Goal: Task Accomplishment & Management: Manage account settings

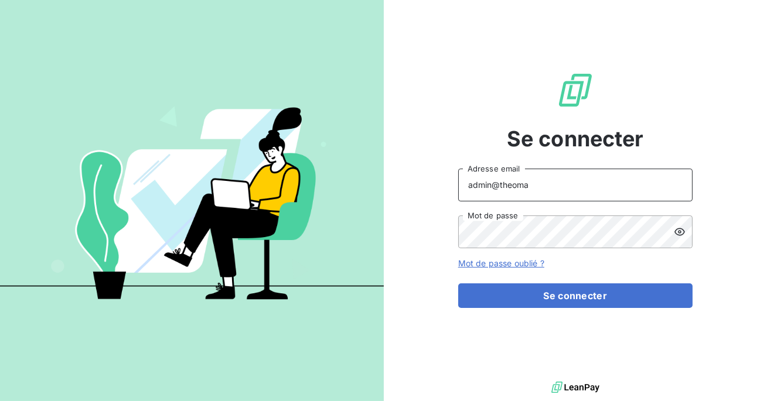
click at [531, 190] on input "admin@theoma" at bounding box center [575, 185] width 234 height 33
click at [458, 283] on button "Se connecter" at bounding box center [575, 295] width 234 height 25
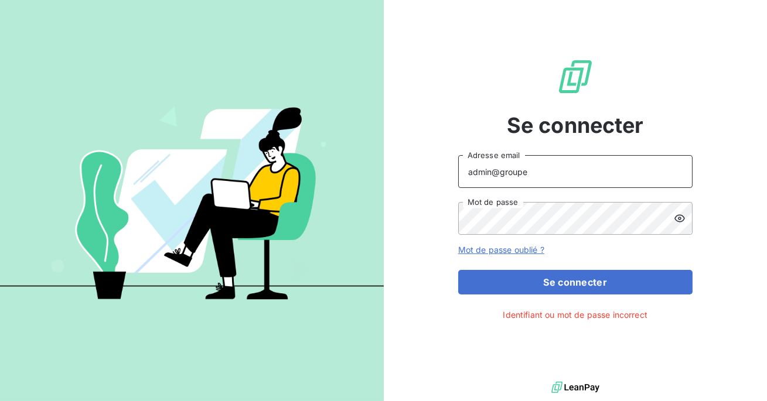
click at [533, 163] on input "admin@groupe" at bounding box center [575, 171] width 234 height 33
click at [549, 175] on input "admin@groupe" at bounding box center [575, 171] width 234 height 33
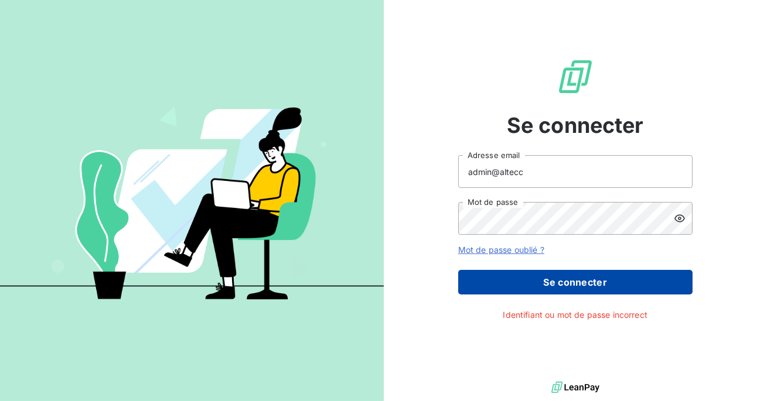
type input "admin@altecc"
click at [564, 290] on button "Se connecter" at bounding box center [575, 282] width 234 height 25
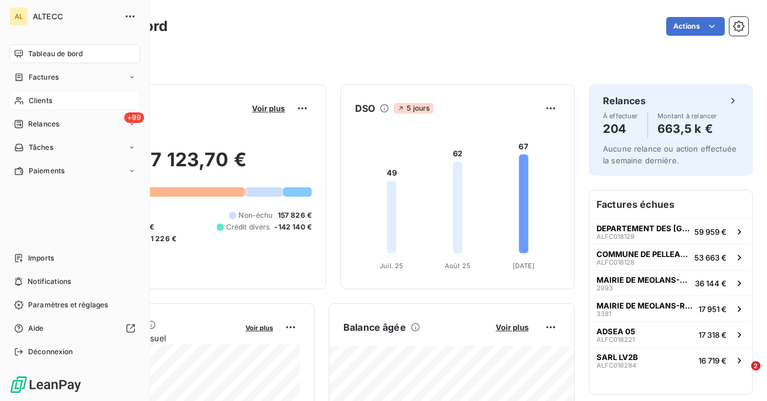
click at [30, 108] on div "Clients" at bounding box center [74, 100] width 131 height 19
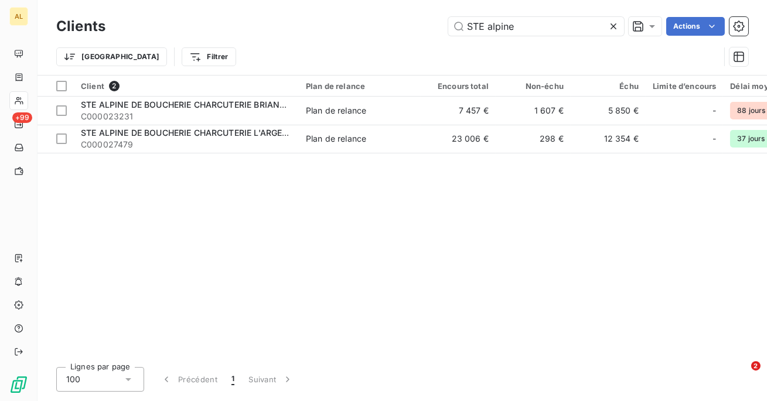
type input "STE alpine"
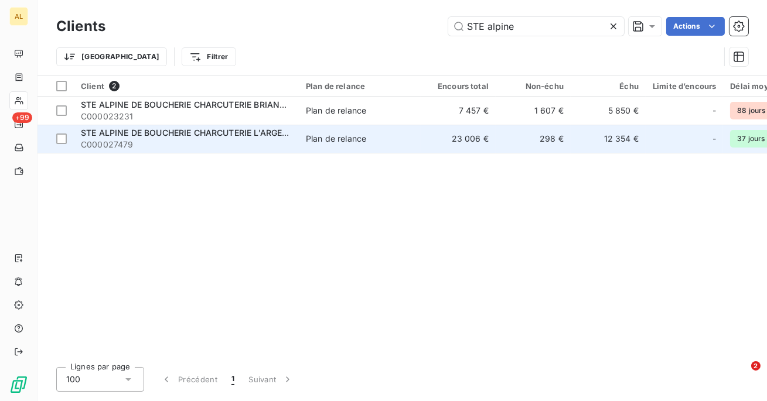
click at [286, 132] on span "STE ALPINE DE BOUCHERIE CHARCUTERIE L'ARGENTIERE" at bounding box center [196, 133] width 230 height 10
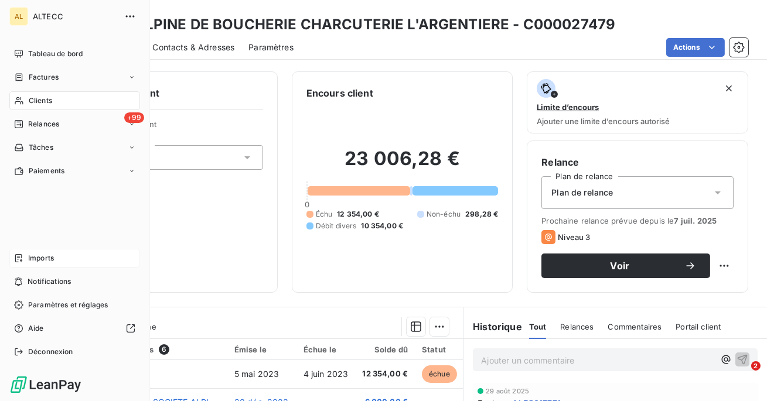
click at [43, 258] on span "Imports" at bounding box center [41, 258] width 26 height 11
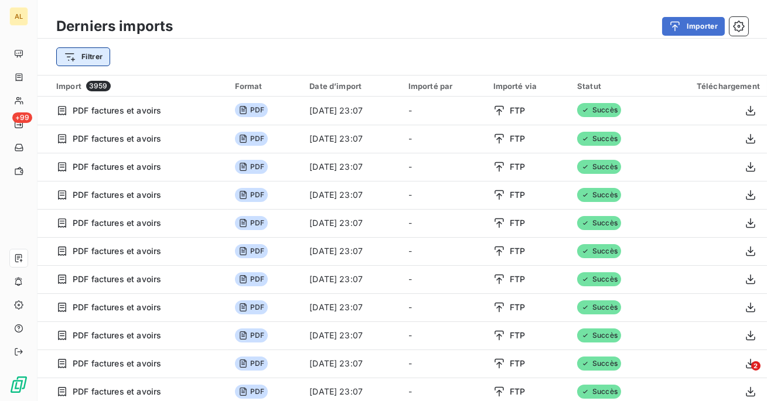
click at [82, 53] on html "AL +99 Derniers imports Importer Filtrer Import 3959 Format Date d’import Impor…" at bounding box center [383, 200] width 767 height 401
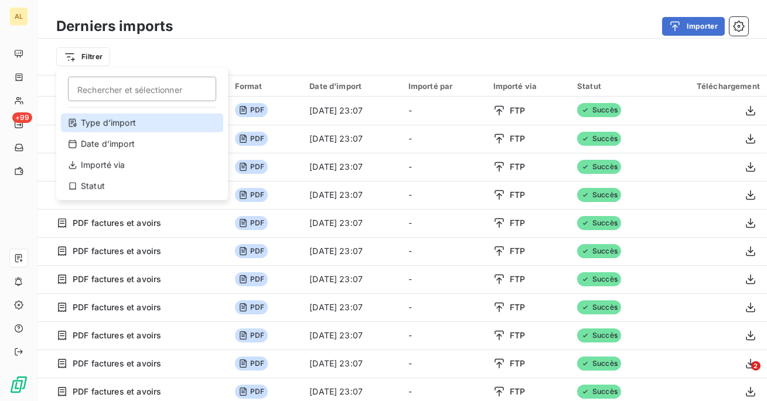
click at [141, 128] on div "Type d’import" at bounding box center [142, 123] width 162 height 19
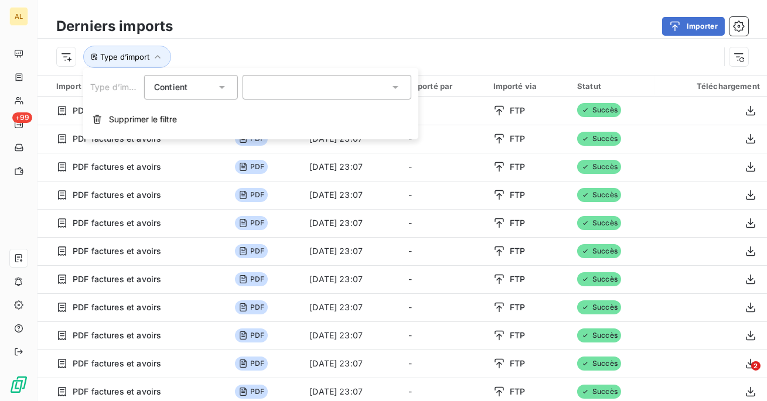
click at [262, 81] on div at bounding box center [326, 87] width 169 height 25
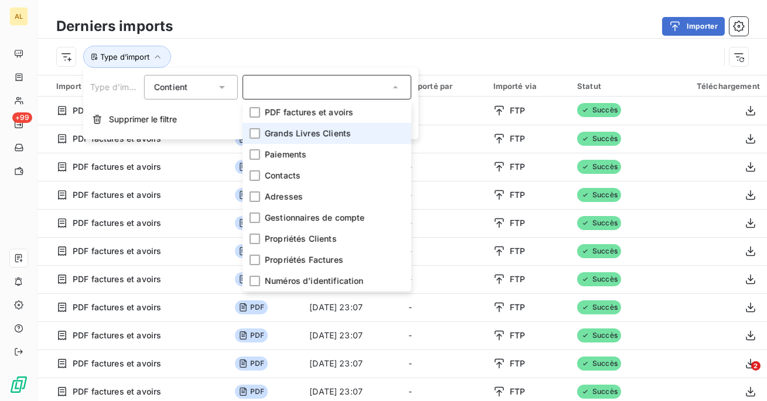
click at [265, 134] on span "Grands Livres Clients" at bounding box center [308, 134] width 86 height 12
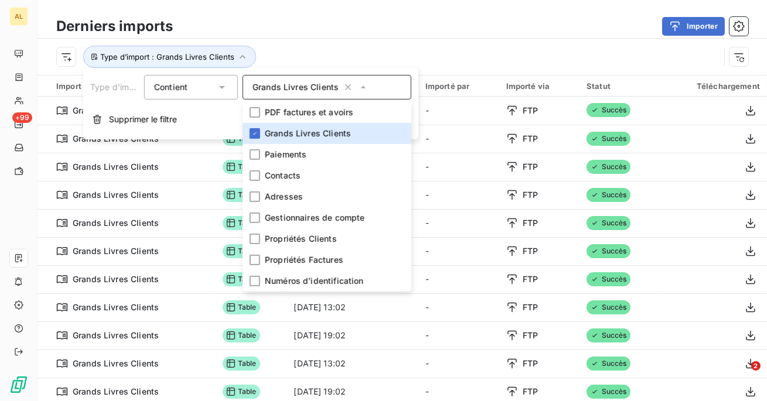
click at [305, 52] on div "Type d’import : Grands Livres Clients" at bounding box center [387, 57] width 663 height 22
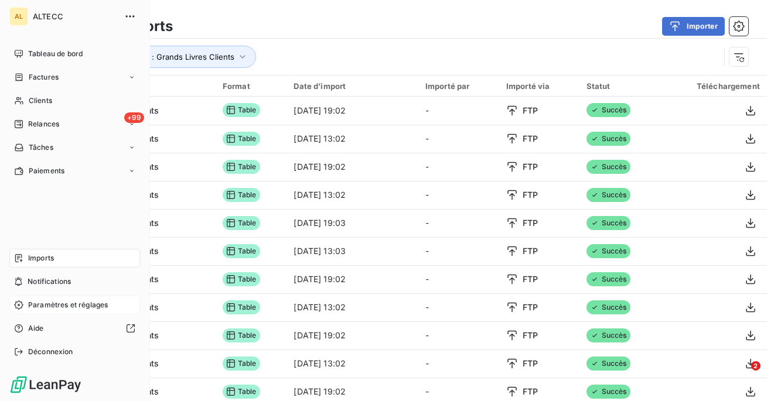
click at [41, 309] on span "Paramètres et réglages" at bounding box center [68, 305] width 80 height 11
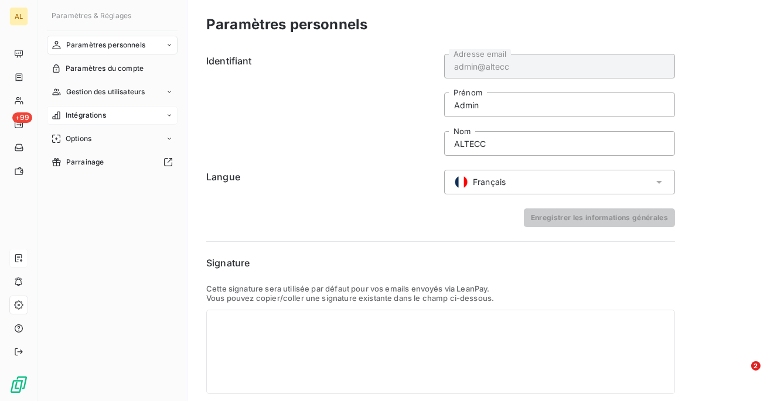
click at [122, 108] on div "Intégrations" at bounding box center [112, 115] width 131 height 19
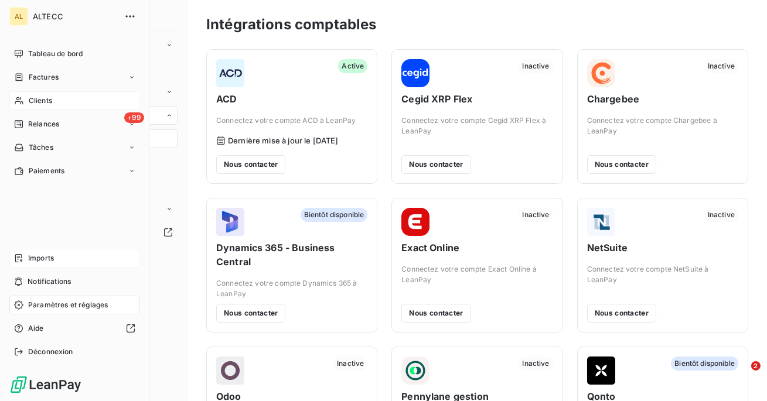
click at [36, 101] on span "Clients" at bounding box center [40, 100] width 23 height 11
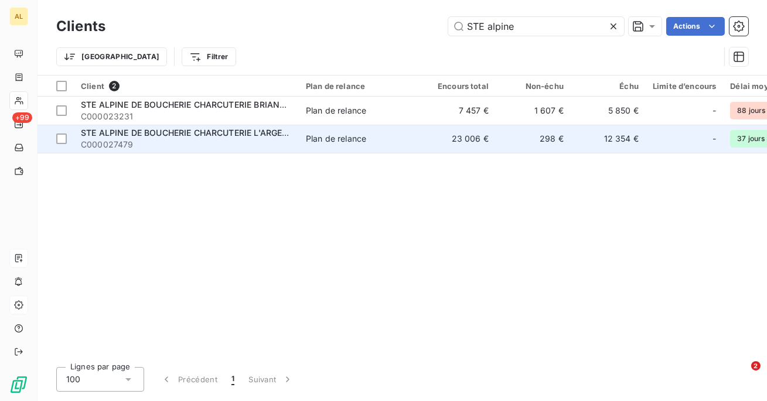
click at [244, 129] on span "STE ALPINE DE BOUCHERIE CHARCUTERIE L'ARGENTIERE" at bounding box center [196, 133] width 230 height 10
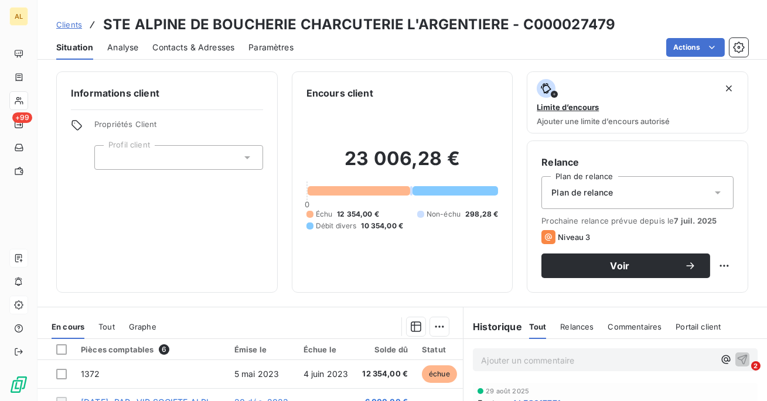
click at [598, 9] on div "Clients STE ALPINE DE BOUCHERIE CHARCUTERIE L'ARGENTIERE - C000027479 Situation…" at bounding box center [401, 30] width 729 height 60
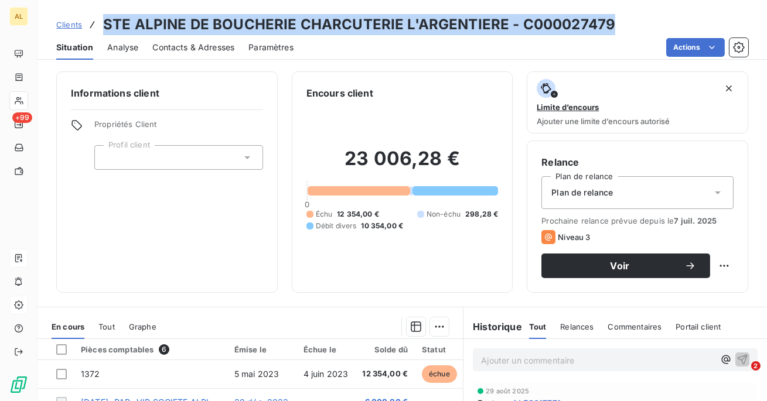
drag, startPoint x: 609, startPoint y: 20, endPoint x: 95, endPoint y: 16, distance: 514.2
click at [95, 16] on div "Clients STE ALPINE DE BOUCHERIE CHARCUTERIE L'ARGENTIERE - C000027479" at bounding box center [401, 24] width 729 height 21
copy h3 "STE ALPINE DE BOUCHERIE CHARCUTERIE L'ARGENTIERE - C000027479"
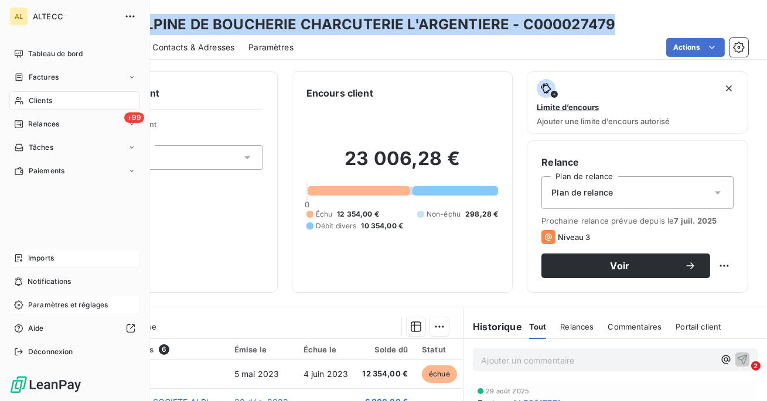
click at [74, 305] on span "Paramètres et réglages" at bounding box center [68, 305] width 80 height 11
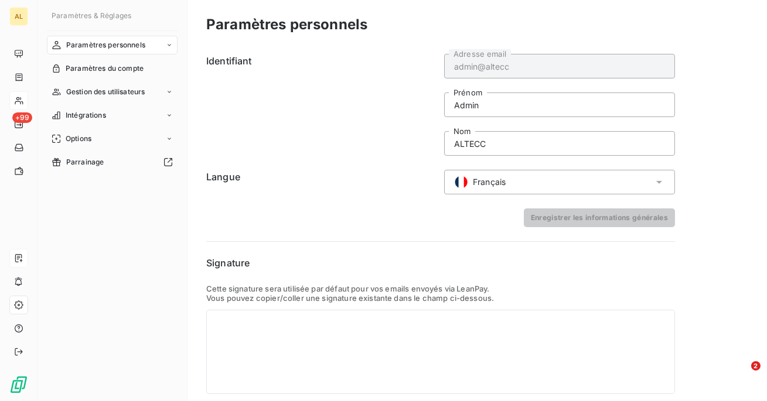
click at [522, 183] on div "Français" at bounding box center [559, 182] width 231 height 25
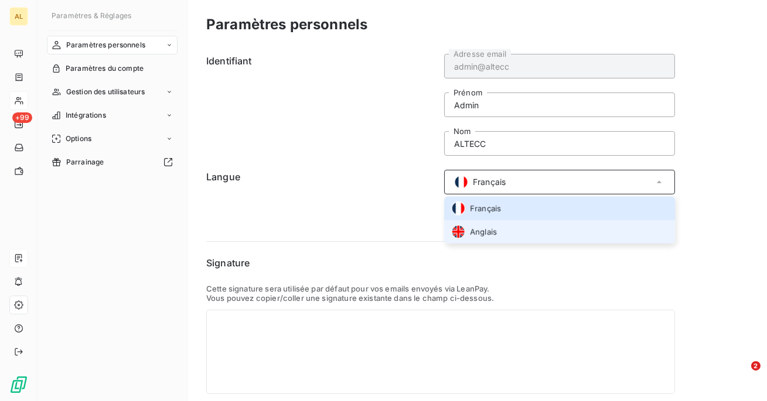
click at [499, 227] on li "Anglais" at bounding box center [559, 231] width 231 height 23
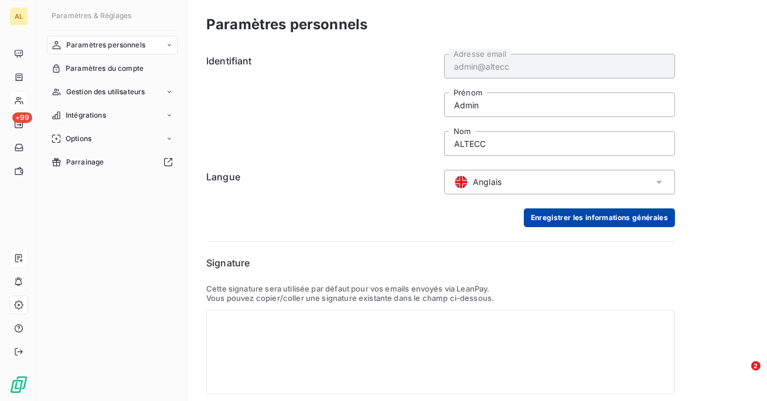
click at [589, 223] on button "Enregistrer les informations générales" at bounding box center [599, 217] width 151 height 19
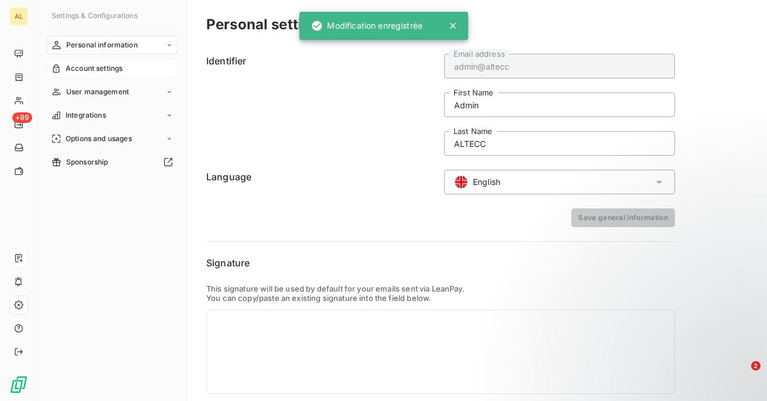
click at [118, 66] on span "Account settings" at bounding box center [94, 68] width 57 height 11
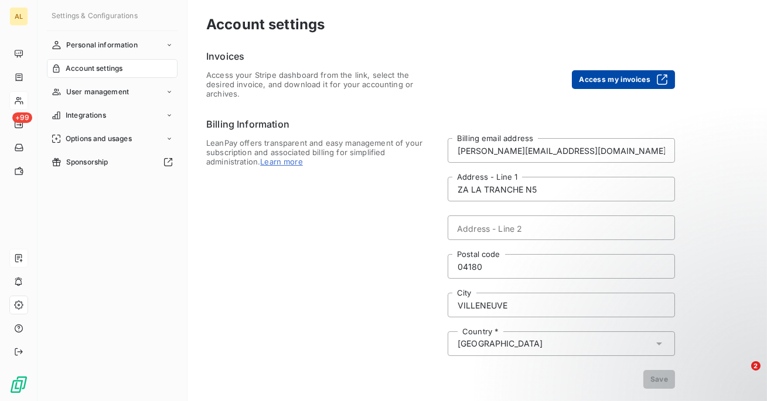
click at [624, 81] on button "Access my invoices" at bounding box center [623, 79] width 103 height 19
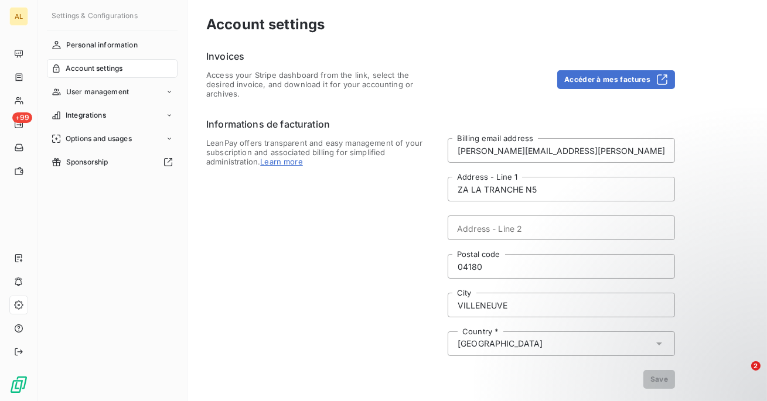
click at [333, 168] on span "LeanPay offers transparent and easy management of your subscription and associa…" at bounding box center [319, 263] width 227 height 251
click at [104, 43] on span "Personal information" at bounding box center [101, 45] width 71 height 11
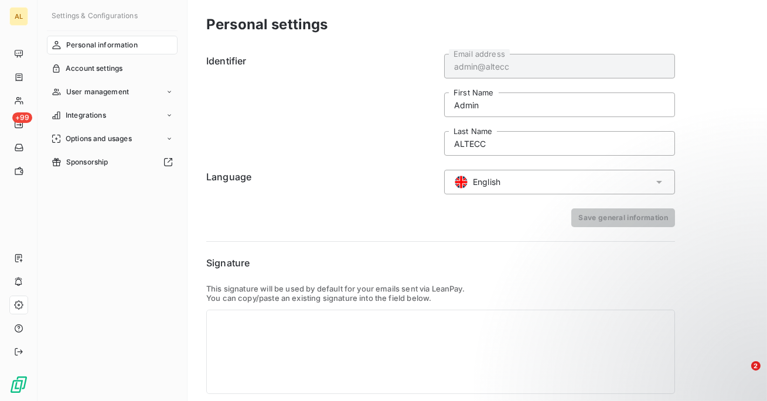
click at [520, 188] on div "English" at bounding box center [559, 182] width 231 height 25
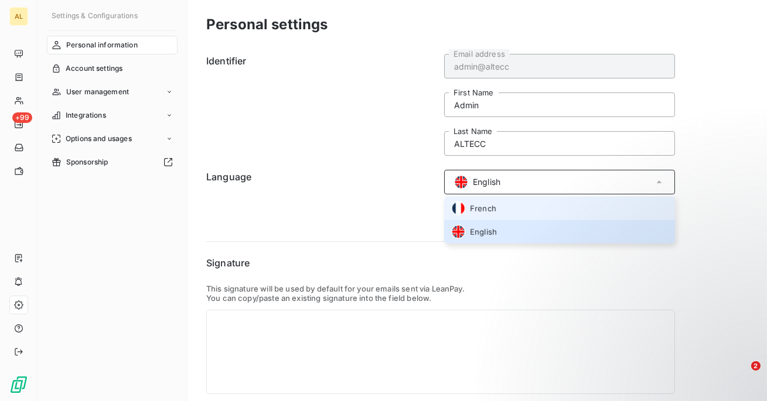
click at [510, 213] on li "French" at bounding box center [559, 208] width 231 height 23
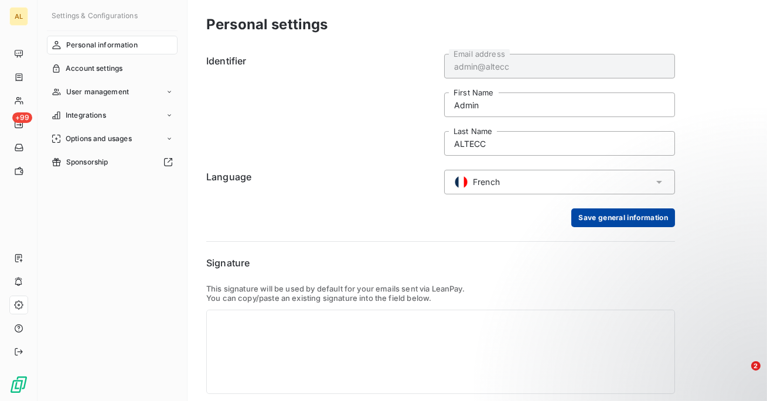
click at [626, 220] on button "Save general information" at bounding box center [623, 217] width 104 height 19
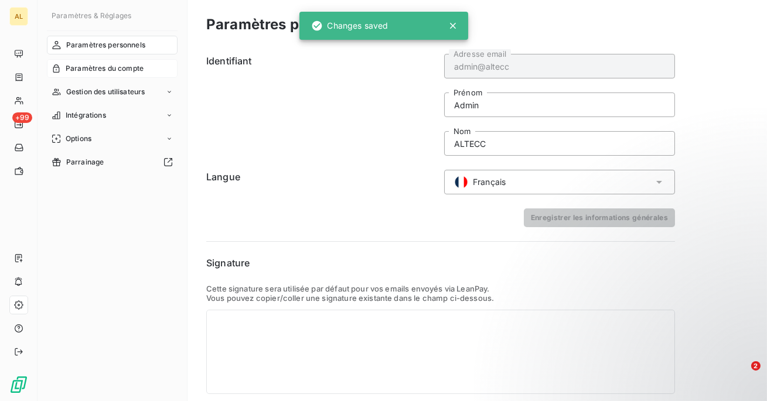
click at [95, 70] on span "Paramètres du compte" at bounding box center [105, 68] width 78 height 11
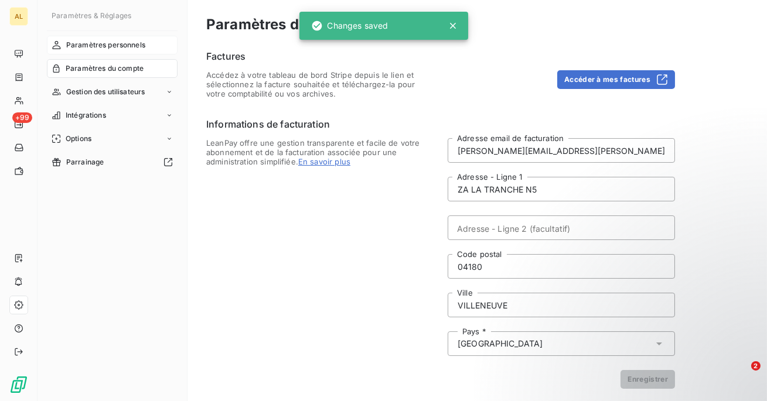
click at [105, 49] on span "Paramètres personnels" at bounding box center [105, 45] width 79 height 11
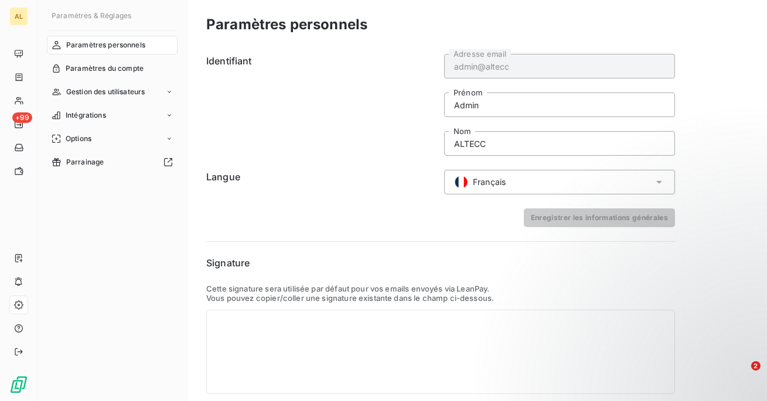
click at [546, 182] on div "Français" at bounding box center [559, 182] width 231 height 25
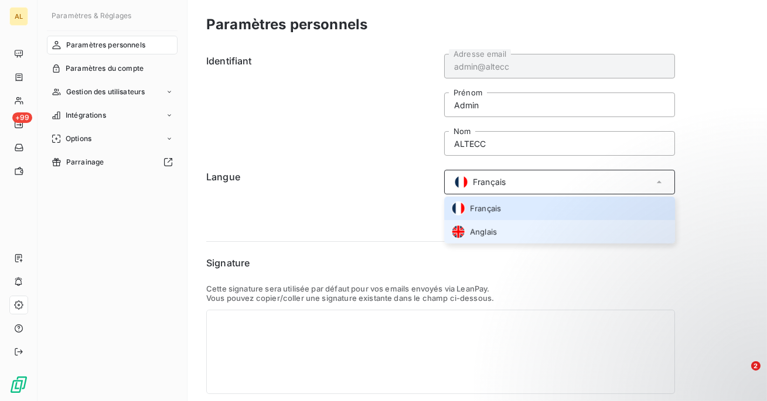
click at [516, 231] on li "Anglais" at bounding box center [559, 231] width 231 height 23
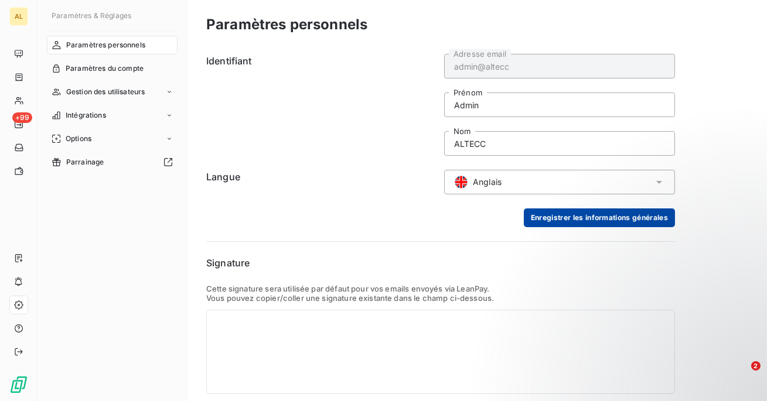
click at [566, 221] on button "Enregistrer les informations générales" at bounding box center [599, 217] width 151 height 19
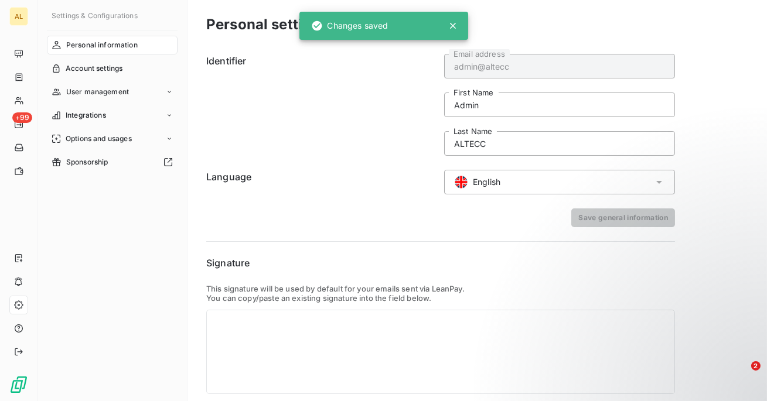
click at [111, 45] on span "Personal information" at bounding box center [101, 45] width 71 height 11
click at [105, 68] on span "Account settings" at bounding box center [94, 68] width 57 height 11
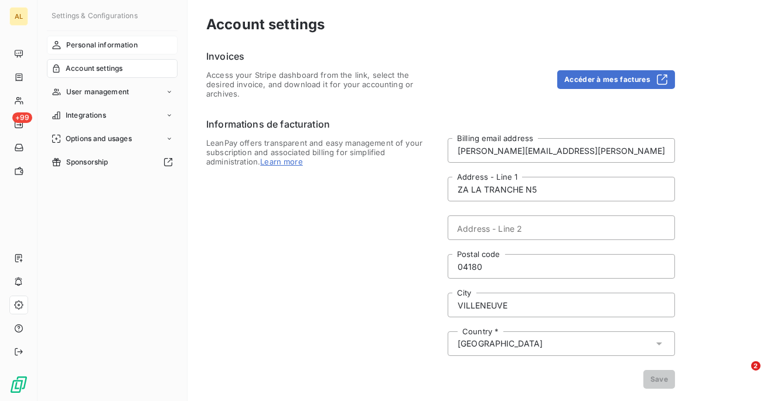
click at [90, 52] on div "Personal information" at bounding box center [112, 45] width 131 height 19
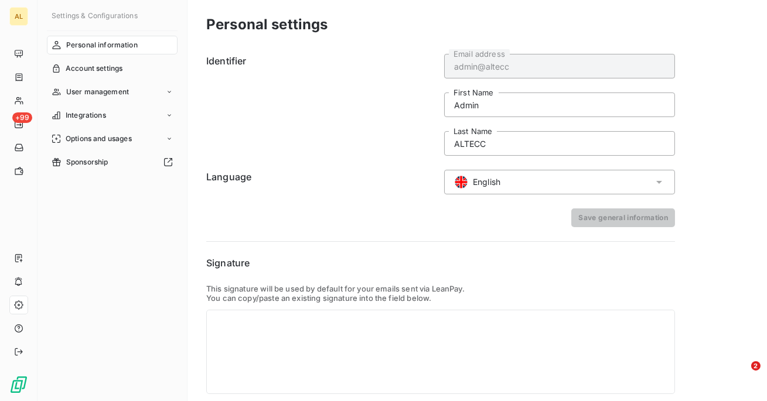
click at [539, 179] on div "English" at bounding box center [559, 182] width 231 height 25
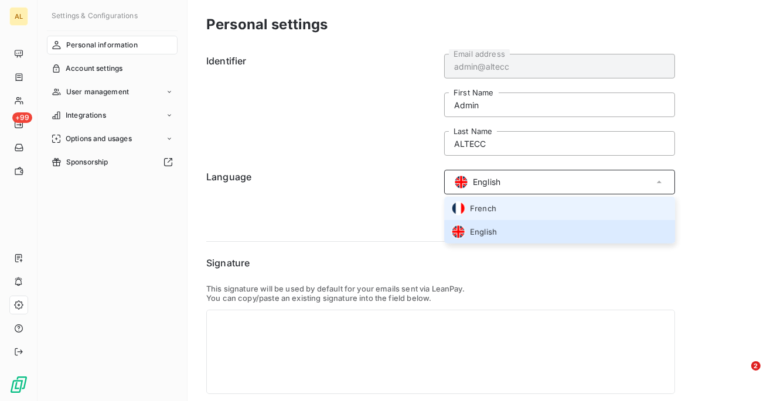
click at [510, 211] on li "French" at bounding box center [559, 208] width 231 height 23
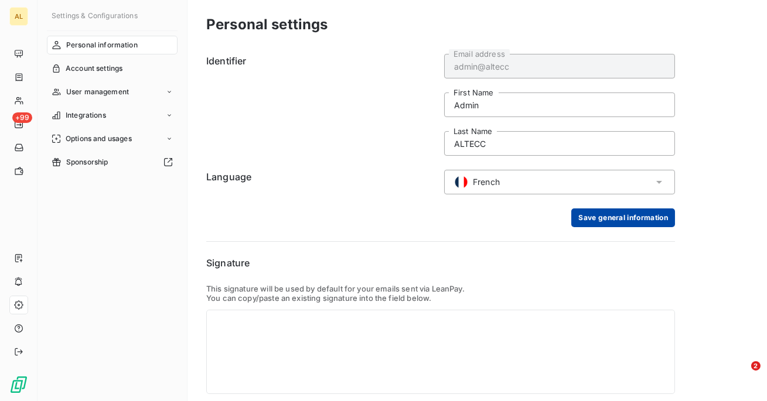
click at [603, 214] on button "Save general information" at bounding box center [623, 217] width 104 height 19
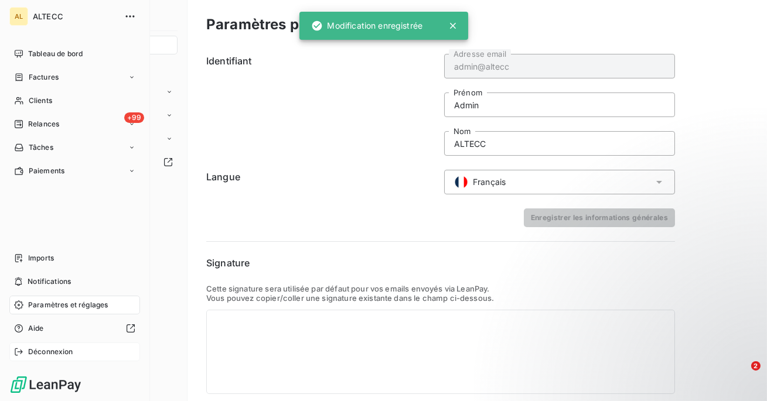
click at [46, 356] on span "Déconnexion" at bounding box center [50, 352] width 45 height 11
